Goal: Task Accomplishment & Management: Manage account settings

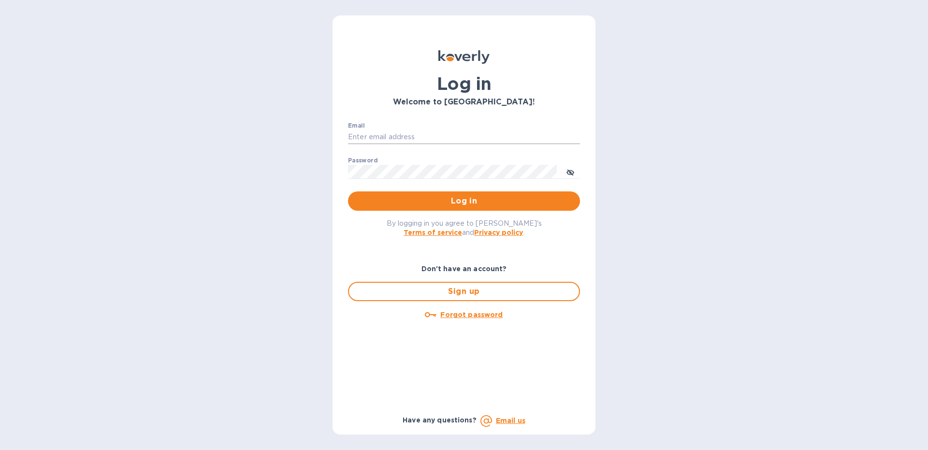
click at [366, 132] on input "Email" at bounding box center [464, 137] width 232 height 15
type input "[EMAIL_ADDRESS][DOMAIN_NAME]"
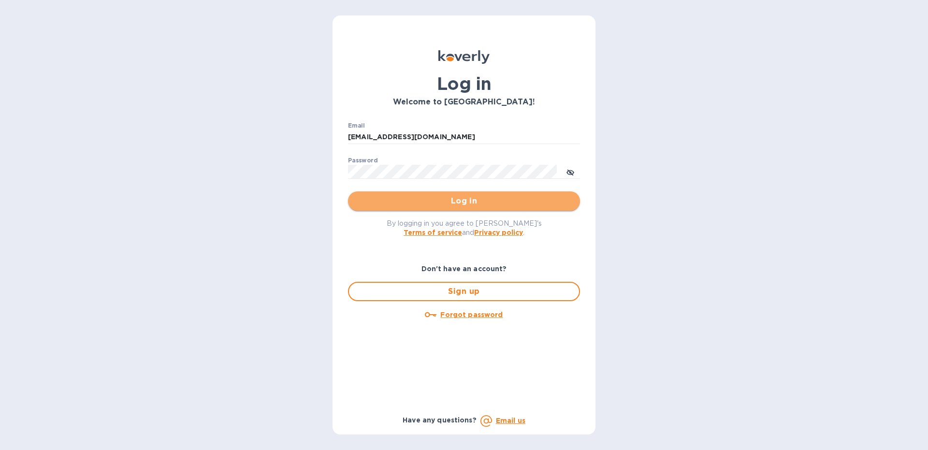
click at [385, 201] on span "Log in" at bounding box center [464, 201] width 217 height 12
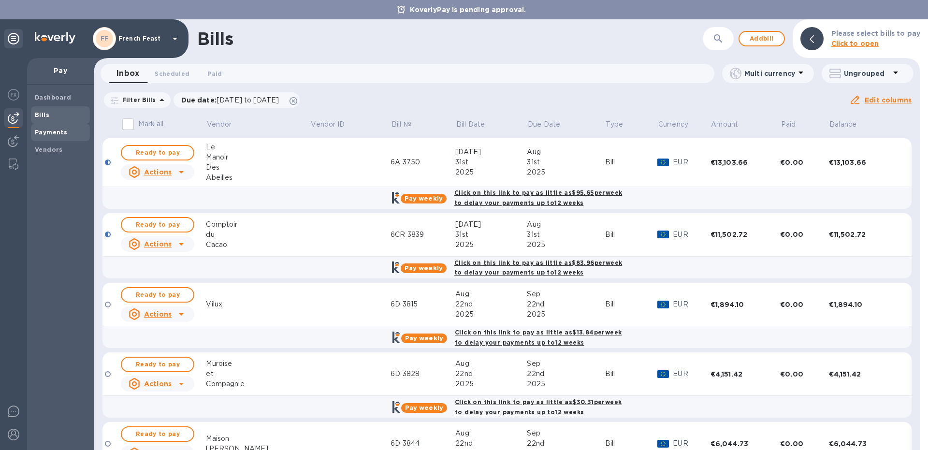
click at [58, 134] on b "Payments" at bounding box center [51, 132] width 32 height 7
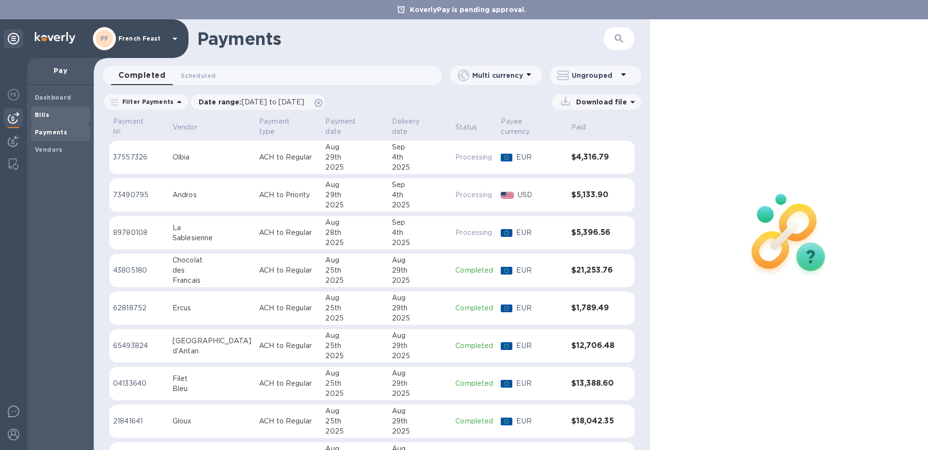
click at [44, 114] on b "Bills" at bounding box center [42, 114] width 15 height 7
